Goal: Transaction & Acquisition: Obtain resource

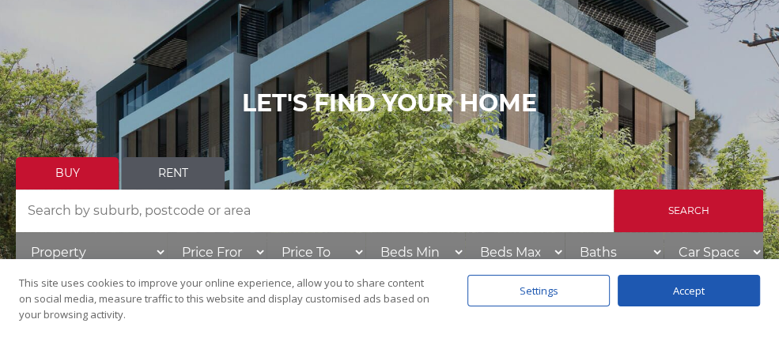
scroll to position [237, 0]
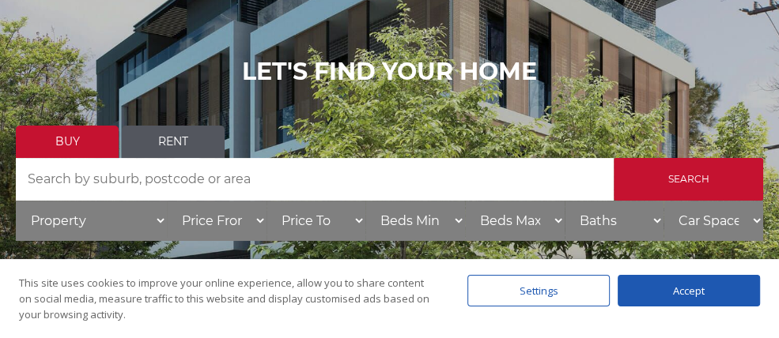
click at [172, 141] on link "Rent" at bounding box center [173, 142] width 103 height 32
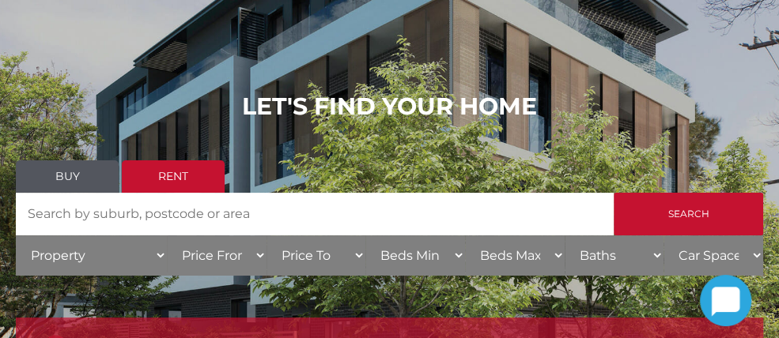
scroll to position [316, 0]
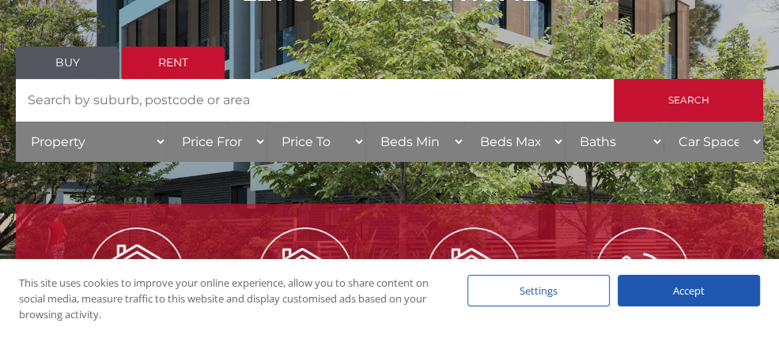
click at [156, 100] on input "Search by Address" at bounding box center [315, 100] width 598 height 43
type input "2223"
click at [613, 79] on input "Search" at bounding box center [687, 100] width 149 height 43
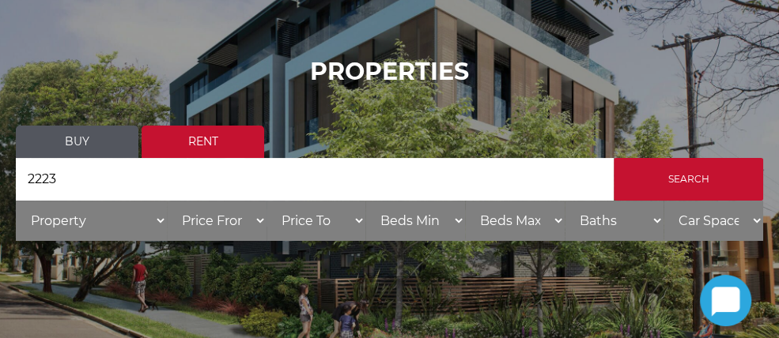
scroll to position [158, 0]
click at [202, 145] on link "Rent" at bounding box center [202, 142] width 123 height 32
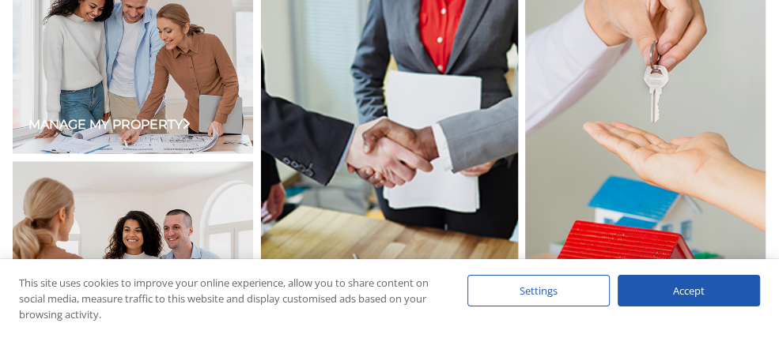
scroll to position [1423, 0]
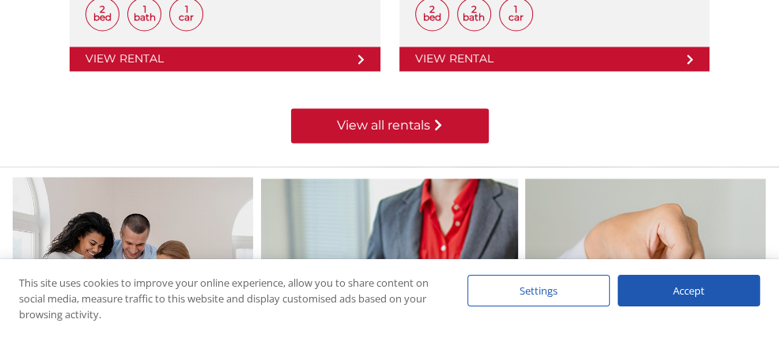
click at [387, 126] on link "View all rentals" at bounding box center [390, 125] width 198 height 35
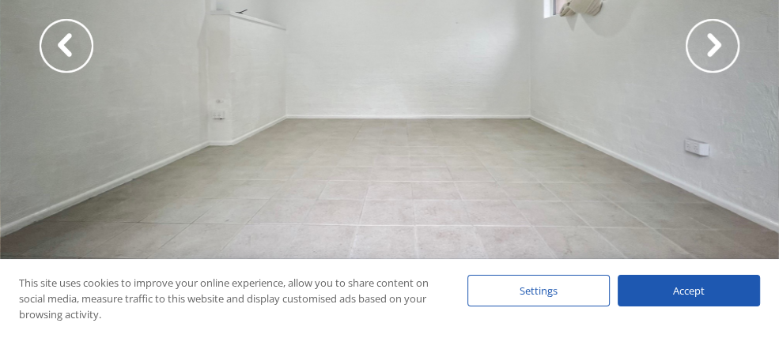
scroll to position [237, 0]
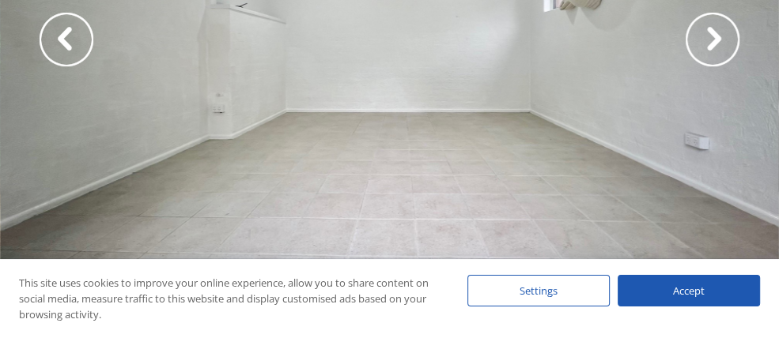
click at [709, 37] on img at bounding box center [712, 40] width 54 height 54
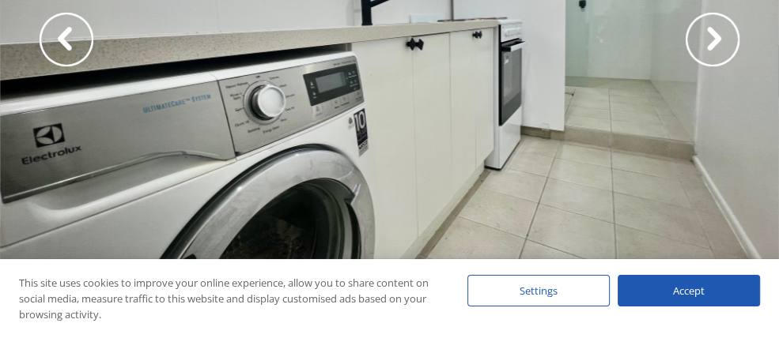
click at [709, 37] on img at bounding box center [712, 40] width 54 height 54
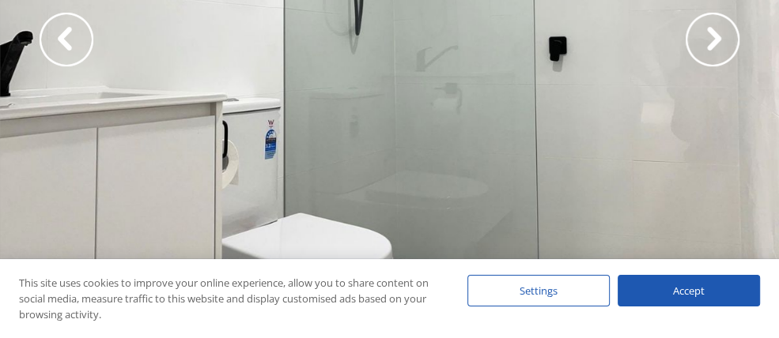
click at [709, 37] on img at bounding box center [712, 40] width 54 height 54
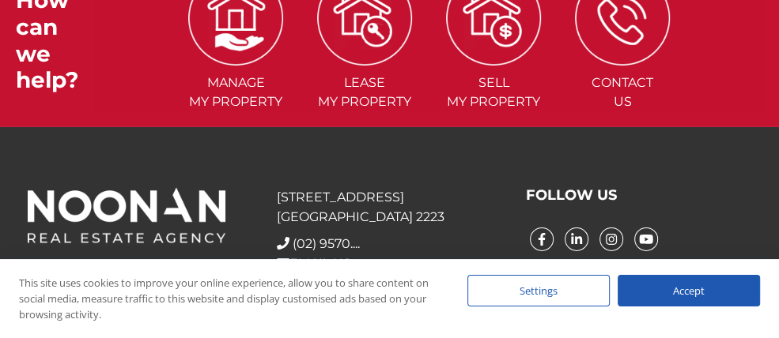
scroll to position [3104, 0]
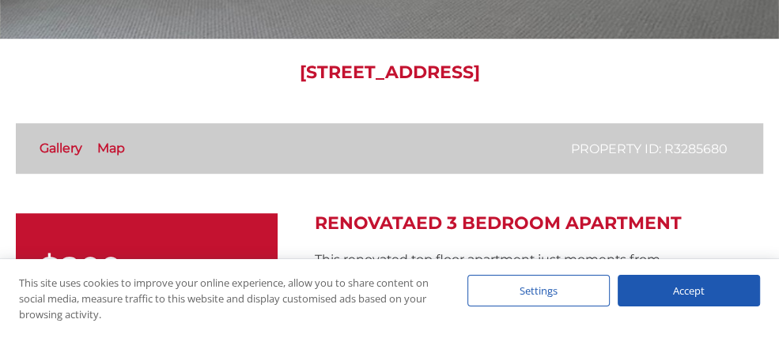
scroll to position [474, 0]
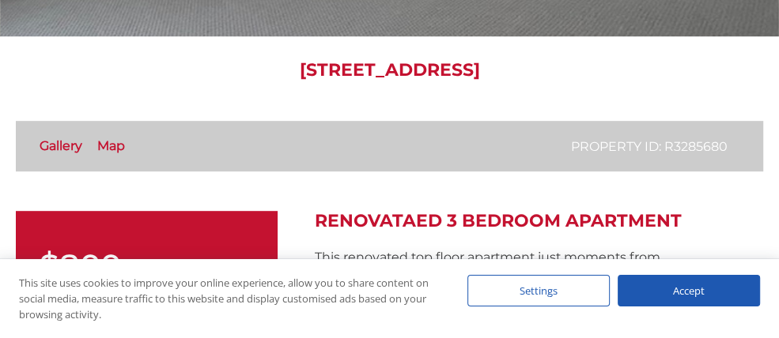
click at [689, 290] on div "Accept" at bounding box center [688, 291] width 142 height 32
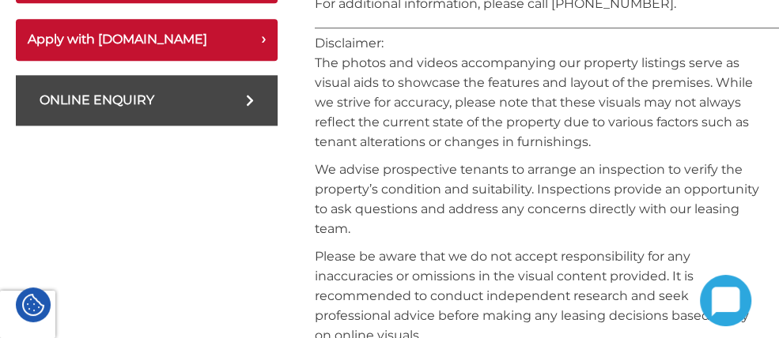
scroll to position [1028, 0]
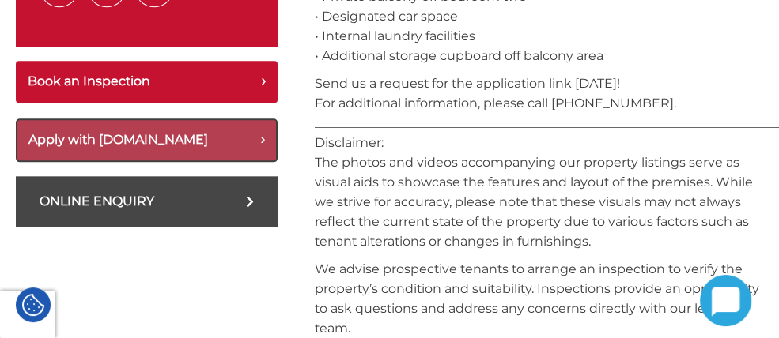
click at [90, 157] on button "Apply with [DOMAIN_NAME]" at bounding box center [147, 140] width 262 height 43
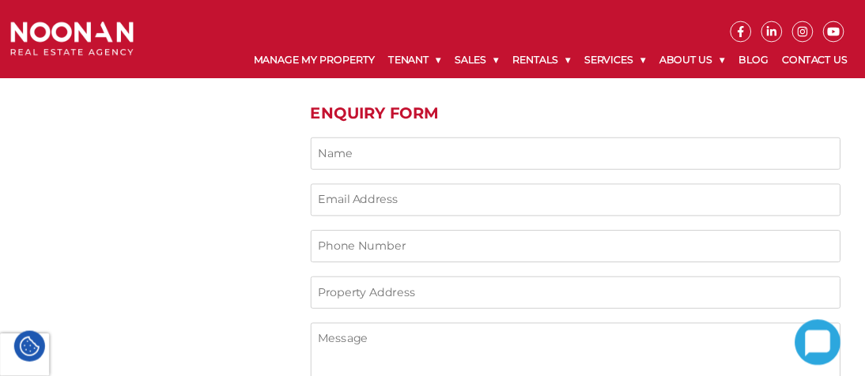
scroll to position [1273, 0]
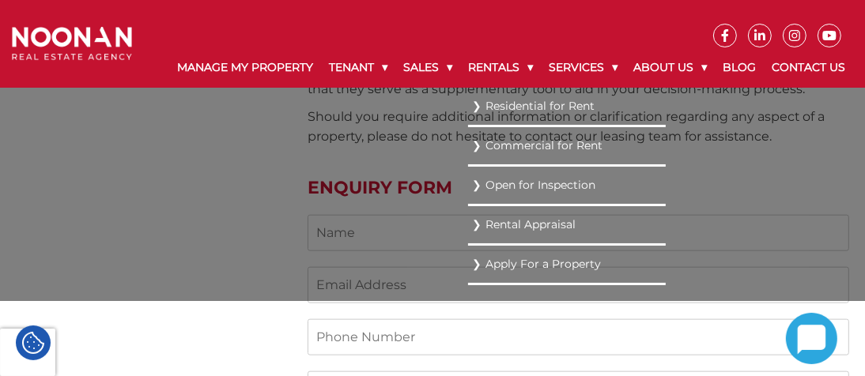
click at [496, 117] on link "Residential for Rent" at bounding box center [567, 106] width 190 height 21
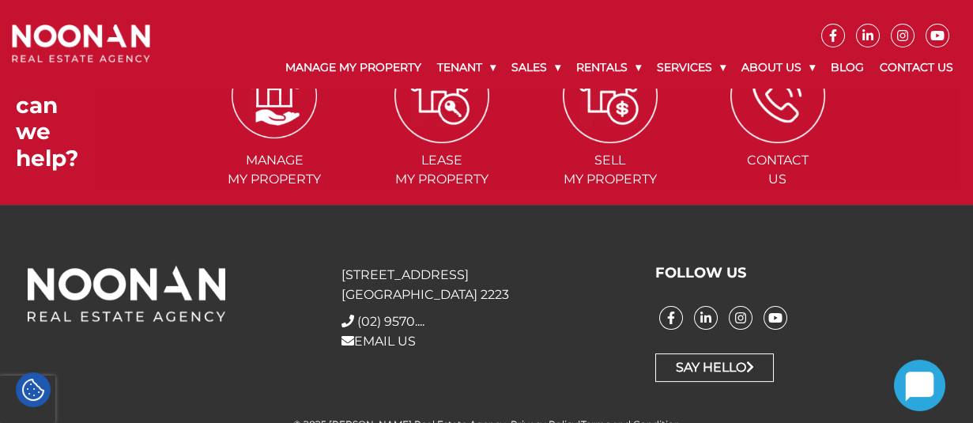
scroll to position [2972, 0]
